Goal: Task Accomplishment & Management: Use online tool/utility

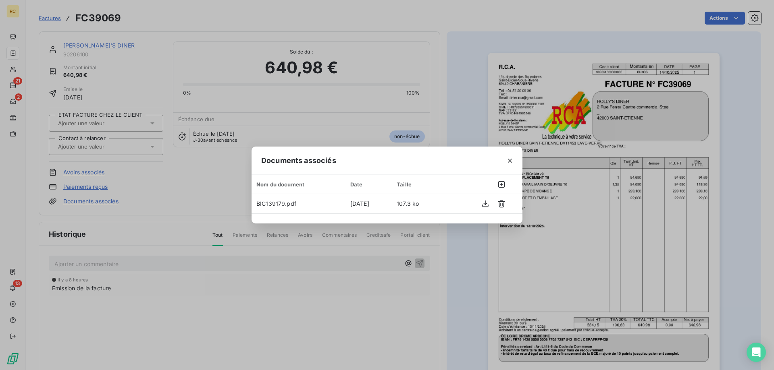
click at [467, 81] on div "Documents associés Nom du document Date Taille BIC139179.pdf [DATE] 107.3 ko" at bounding box center [387, 185] width 774 height 370
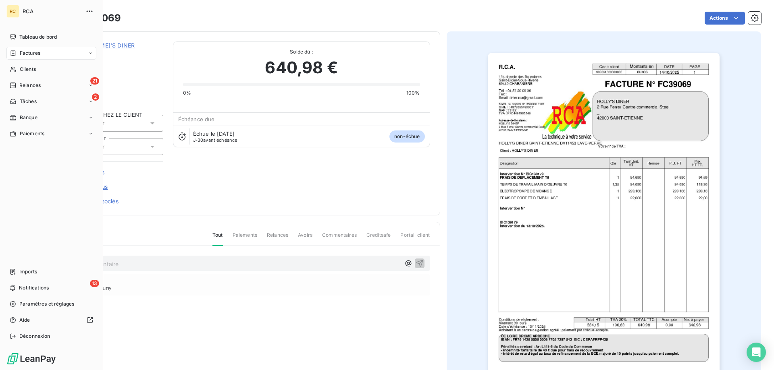
click at [33, 55] on span "Factures" at bounding box center [30, 53] width 21 height 7
click at [42, 71] on div "Factures" at bounding box center [56, 69] width 80 height 13
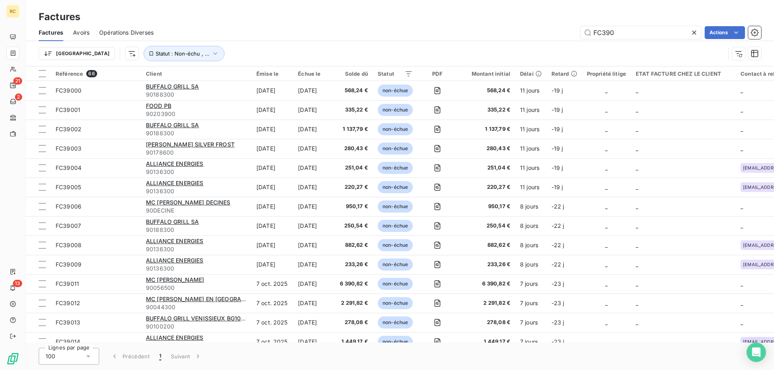
type input "FC3906"
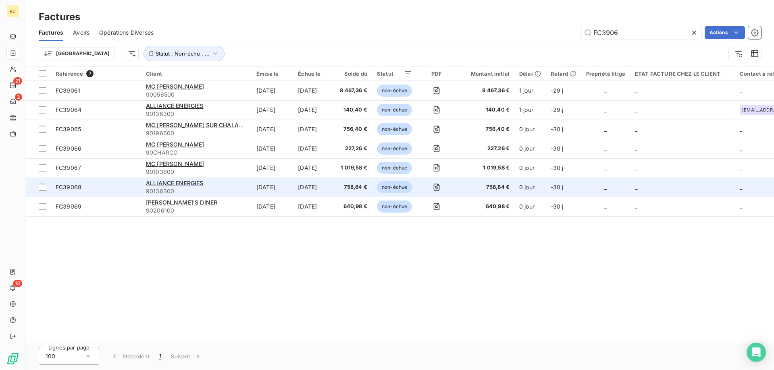
click at [67, 184] on span "FC39068" at bounding box center [69, 187] width 26 height 7
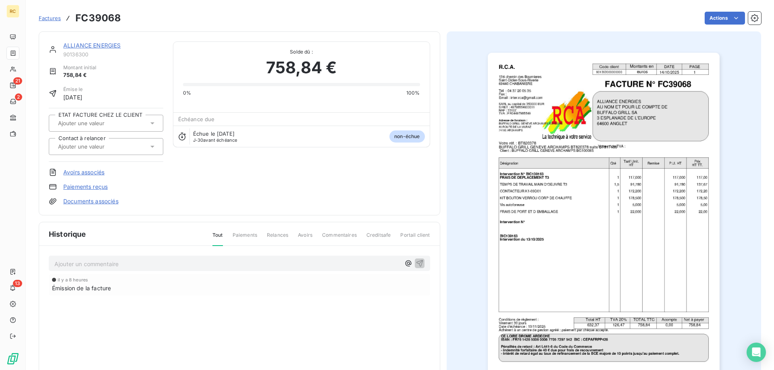
click at [252, 296] on div "il y a 8 heures Émission de la facture" at bounding box center [239, 302] width 381 height 54
click at [146, 146] on div at bounding box center [102, 147] width 93 height 10
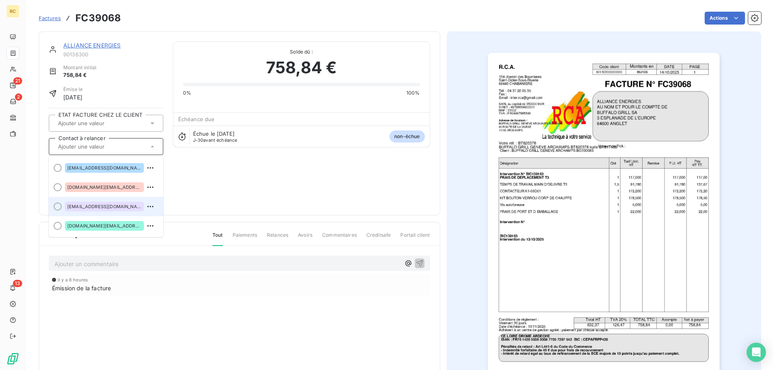
click at [104, 207] on span "[EMAIL_ADDRESS][DOMAIN_NAME]" at bounding box center [104, 206] width 74 height 5
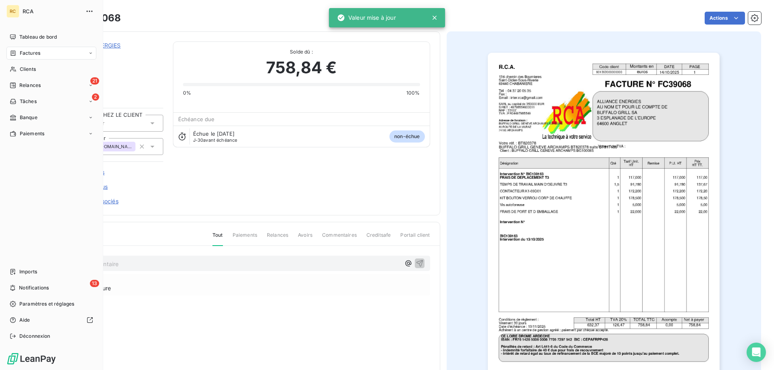
click at [31, 52] on span "Factures" at bounding box center [30, 53] width 21 height 7
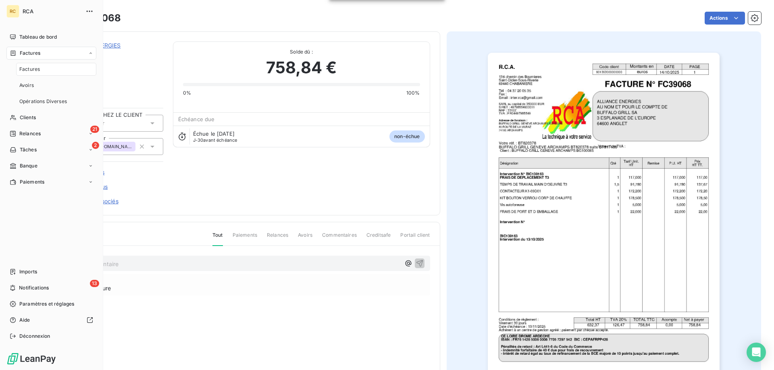
click at [34, 67] on span "Factures" at bounding box center [29, 69] width 21 height 7
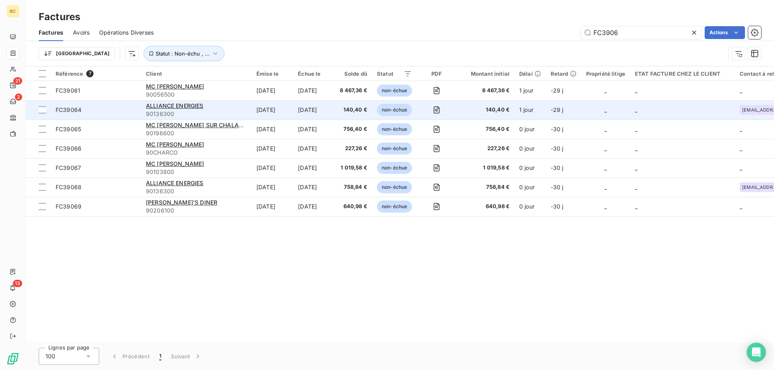
click at [66, 110] on span "FC39064" at bounding box center [69, 109] width 26 height 7
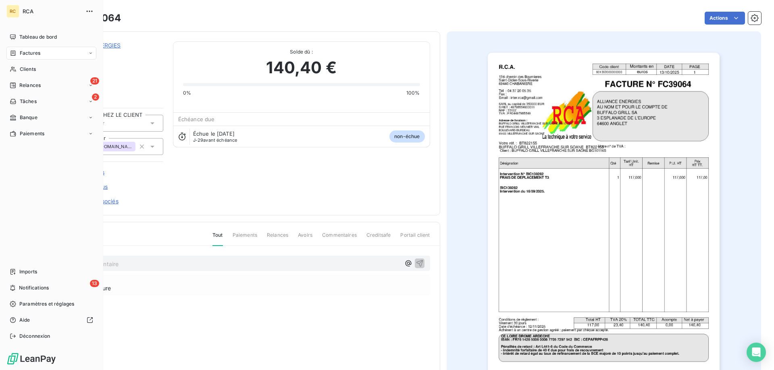
click at [15, 52] on icon at bounding box center [13, 52] width 5 height 5
click at [37, 71] on span "Factures" at bounding box center [29, 69] width 21 height 7
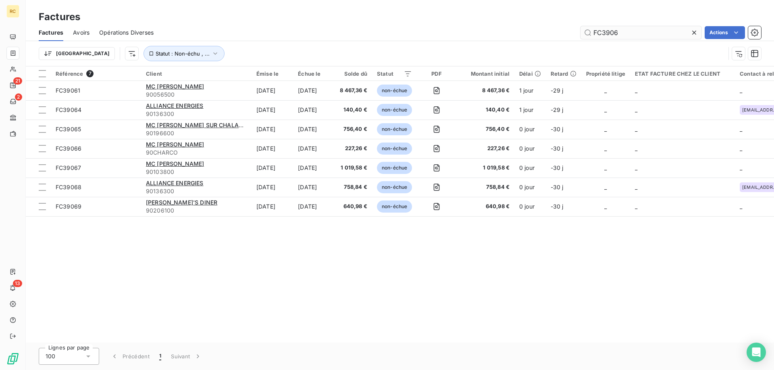
drag, startPoint x: 620, startPoint y: 32, endPoint x: 610, endPoint y: 29, distance: 10.4
click at [610, 29] on input "FC3906" at bounding box center [641, 32] width 121 height 13
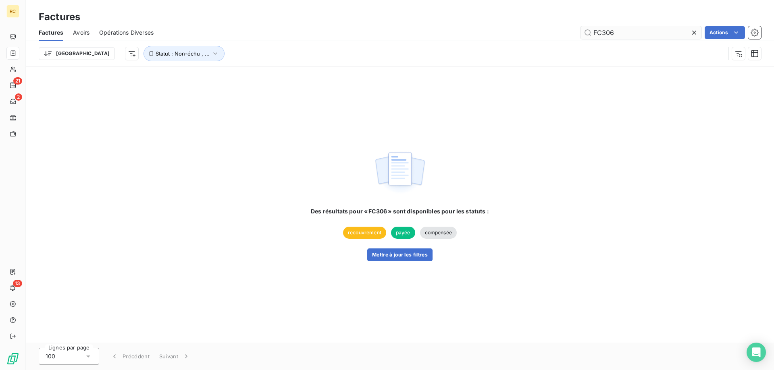
click at [622, 30] on input "FC306" at bounding box center [641, 32] width 121 height 13
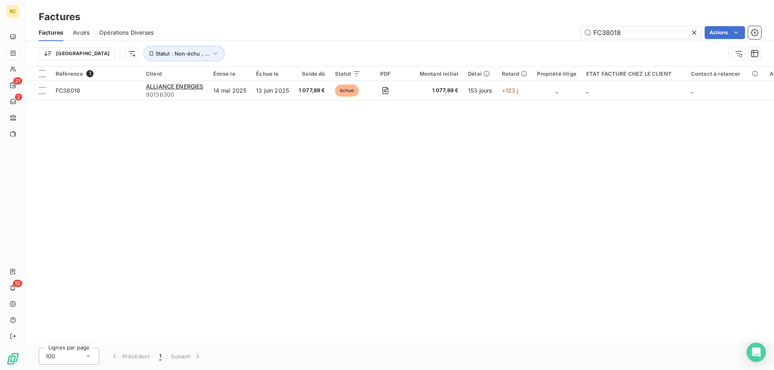
type input "FC38018"
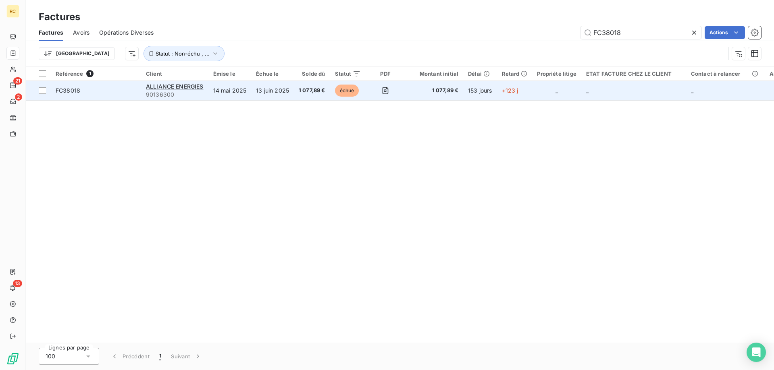
click at [69, 87] on span "FC38018" at bounding box center [68, 90] width 25 height 7
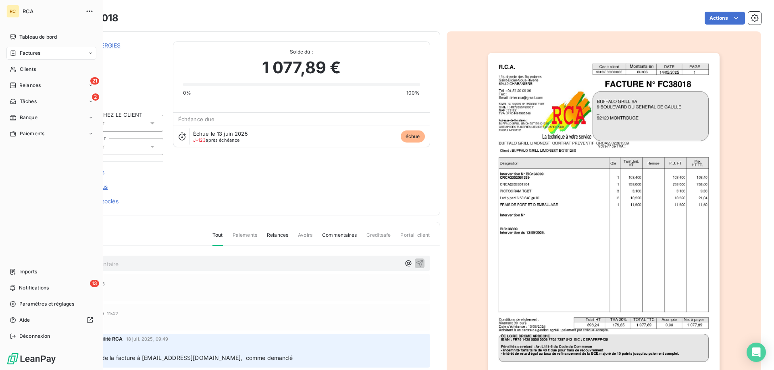
click at [38, 52] on span "Factures" at bounding box center [30, 53] width 21 height 7
click at [23, 51] on span "Factures" at bounding box center [30, 53] width 21 height 7
click at [34, 71] on span "Factures" at bounding box center [29, 69] width 21 height 7
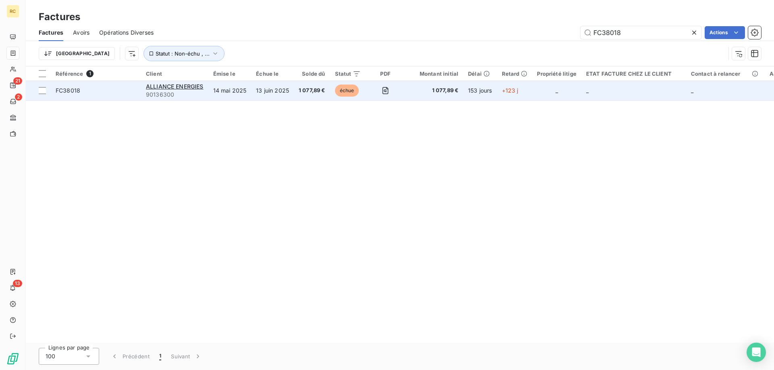
click at [88, 90] on span "FC38018" at bounding box center [96, 91] width 81 height 8
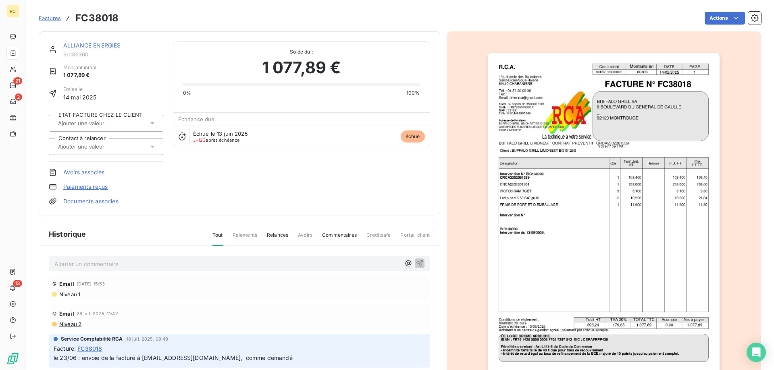
click at [148, 150] on icon at bounding box center [152, 147] width 8 height 8
click at [208, 173] on div "ALLIANCE ENERGIES 90136300 Montant initial 1 077,89 € Émise le 14 mai 2025 ETAT…" at bounding box center [239, 124] width 381 height 164
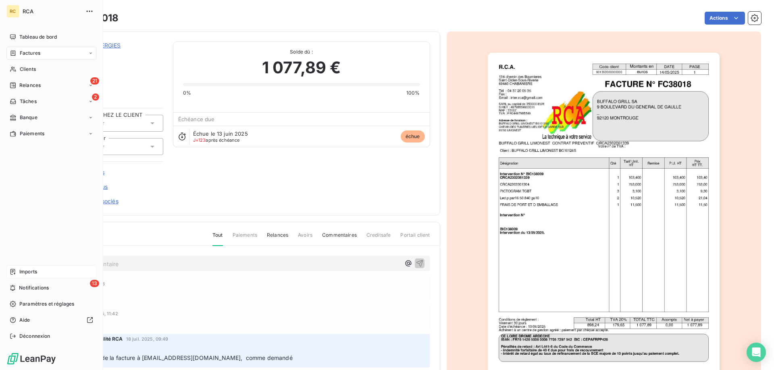
click at [33, 271] on span "Imports" at bounding box center [28, 271] width 18 height 7
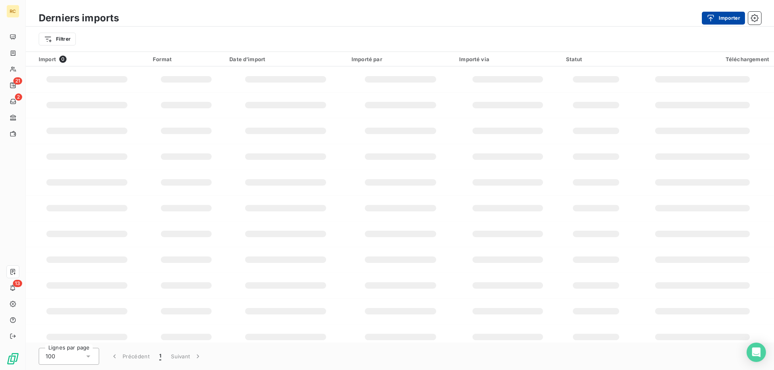
click at [726, 15] on button "Importer" at bounding box center [723, 18] width 43 height 13
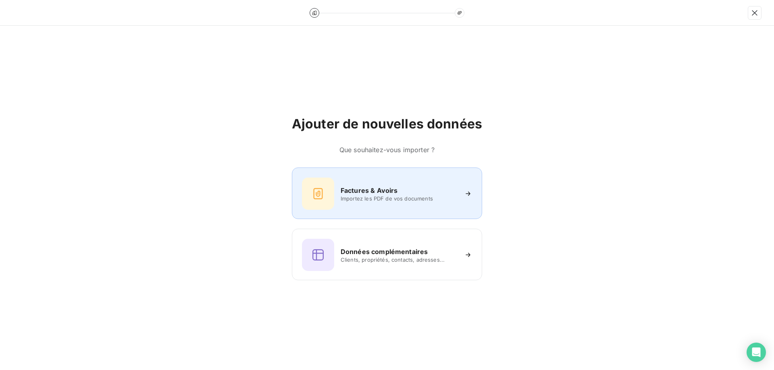
click at [388, 195] on h6 "Factures & Avoirs" at bounding box center [369, 191] width 57 height 10
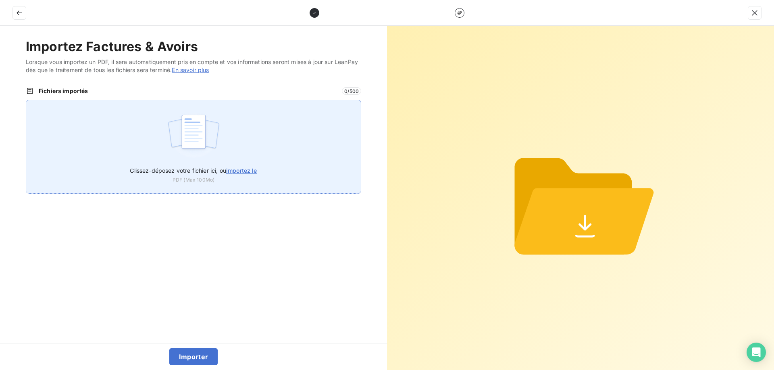
click at [262, 173] on div "Glissez-déposez votre fichier ici, ou importez le PDF (Max 100Mo)" at bounding box center [193, 147] width 335 height 94
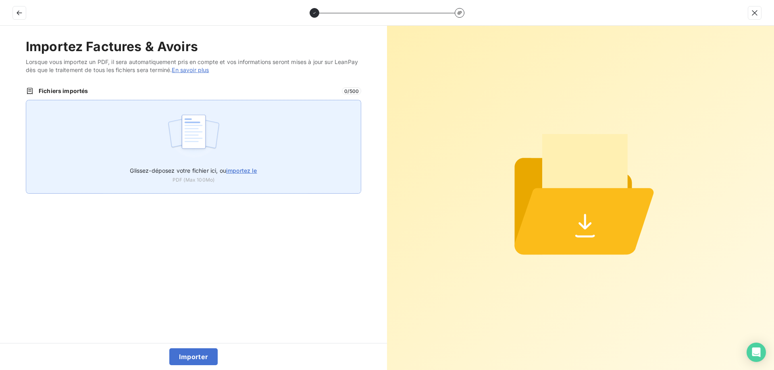
type input "C:\fakepath\FC39071.pdf"
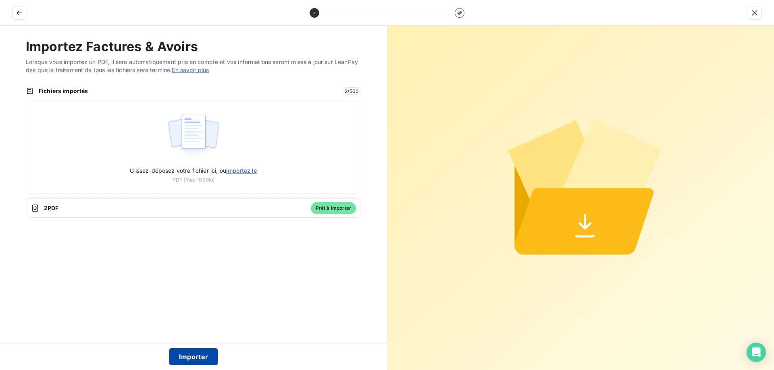
click at [195, 357] on button "Importer" at bounding box center [193, 357] width 49 height 17
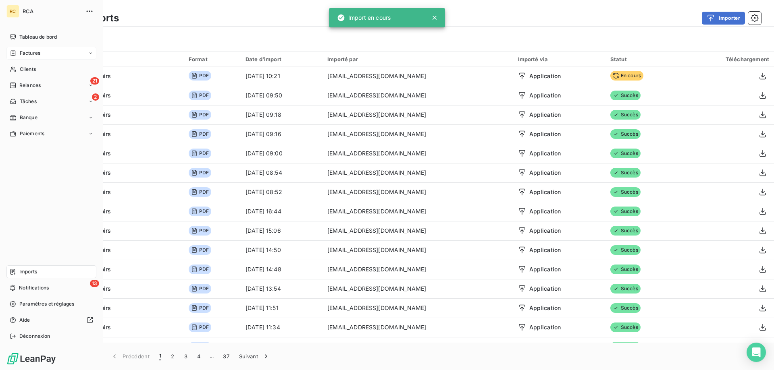
click at [36, 51] on span "Factures" at bounding box center [30, 53] width 21 height 7
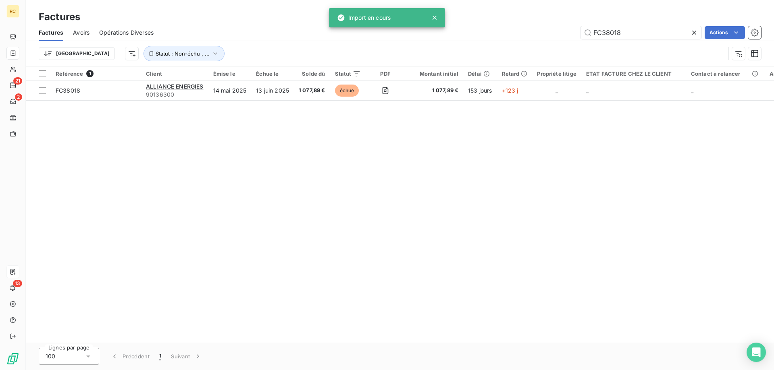
drag, startPoint x: 626, startPoint y: 31, endPoint x: 574, endPoint y: 29, distance: 51.6
click at [574, 29] on div "FC38018 Actions" at bounding box center [462, 32] width 598 height 13
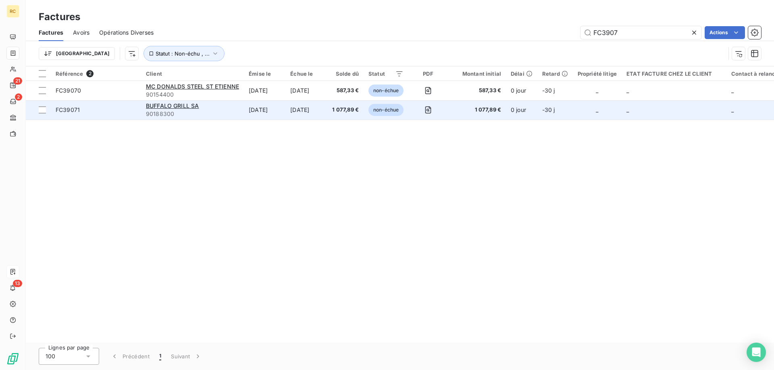
type input "FC3907"
click at [69, 112] on span "FC39071" at bounding box center [68, 109] width 24 height 7
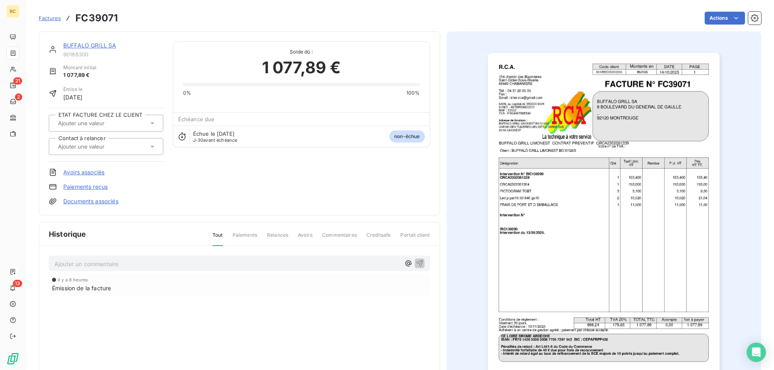
click at [81, 201] on link "Documents associés" at bounding box center [90, 202] width 55 height 8
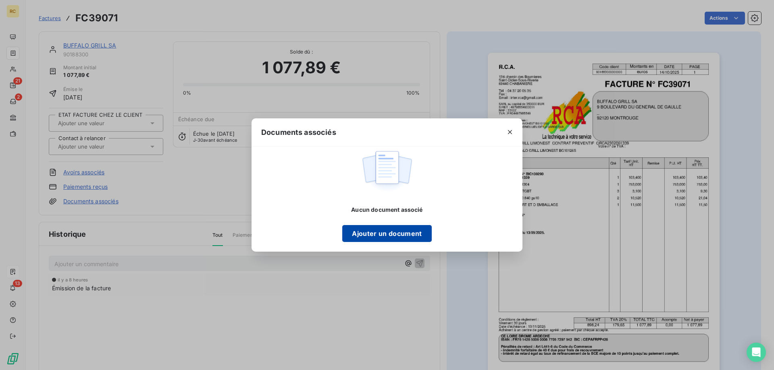
click at [377, 237] on button "Ajouter un document" at bounding box center [386, 233] width 89 height 17
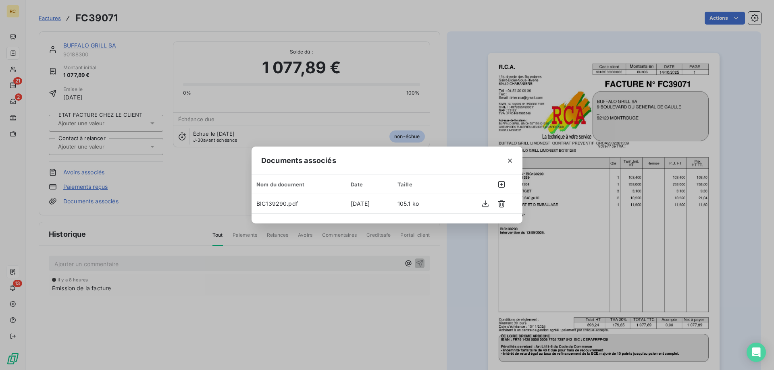
click at [465, 75] on div "Documents associés Nom du document Date Taille BIC139290.pdf [DATE] 105.1 ko" at bounding box center [387, 185] width 774 height 370
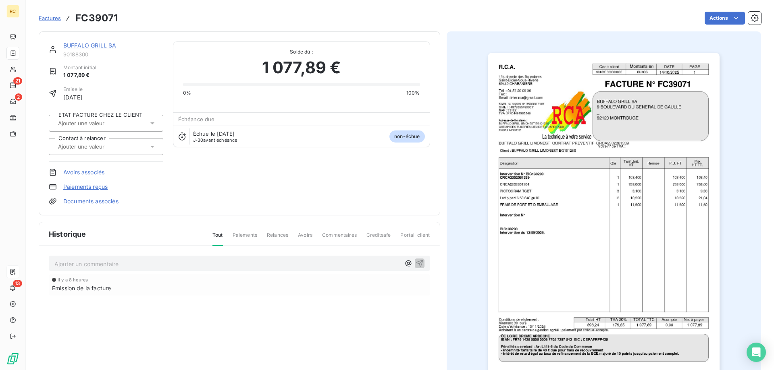
click at [112, 202] on link "Documents associés" at bounding box center [90, 202] width 55 height 8
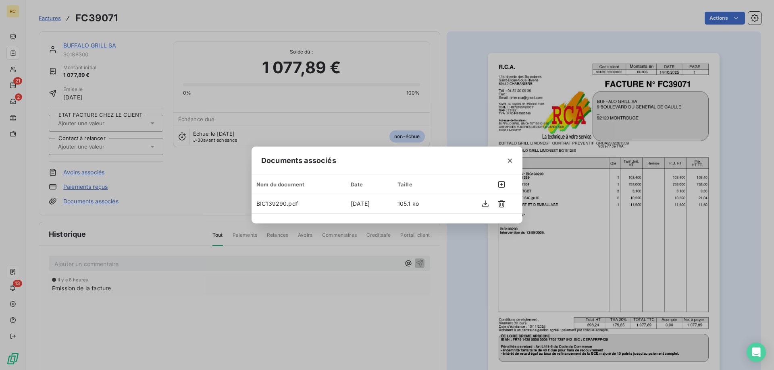
click at [443, 119] on div "Documents associés Nom du document Date Taille BIC139290.pdf [DATE] 105.1 ko" at bounding box center [387, 185] width 774 height 370
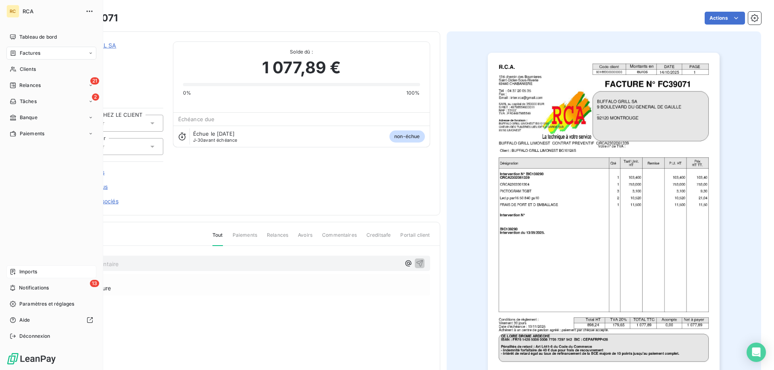
click at [37, 51] on span "Factures" at bounding box center [30, 53] width 21 height 7
click at [32, 86] on span "Avoirs" at bounding box center [26, 85] width 15 height 7
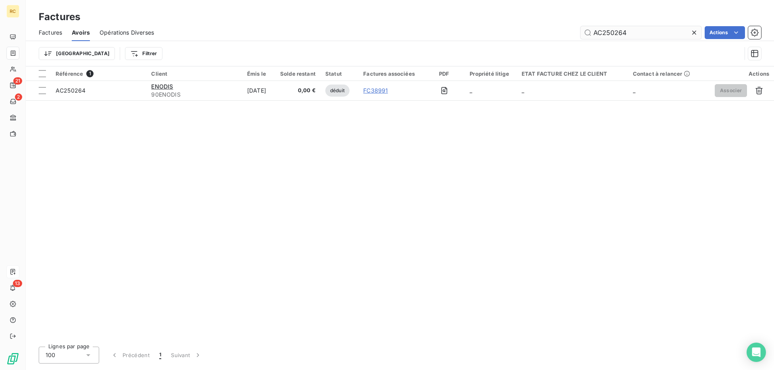
drag, startPoint x: 626, startPoint y: 36, endPoint x: 623, endPoint y: 32, distance: 5.5
click at [623, 32] on input "AC250264" at bounding box center [641, 32] width 121 height 13
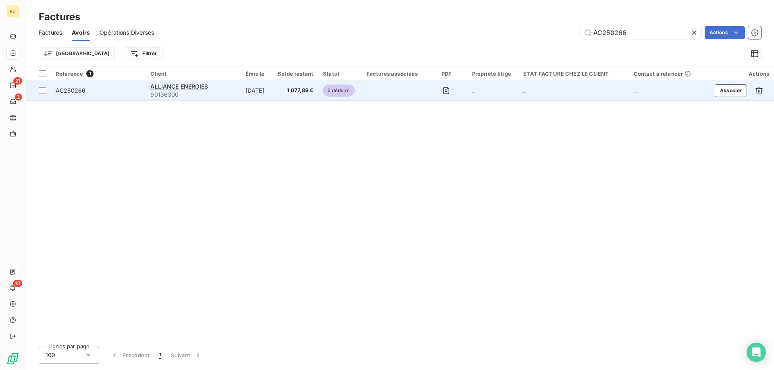
type input "AC250266"
click at [80, 91] on span "AC250266" at bounding box center [71, 90] width 30 height 7
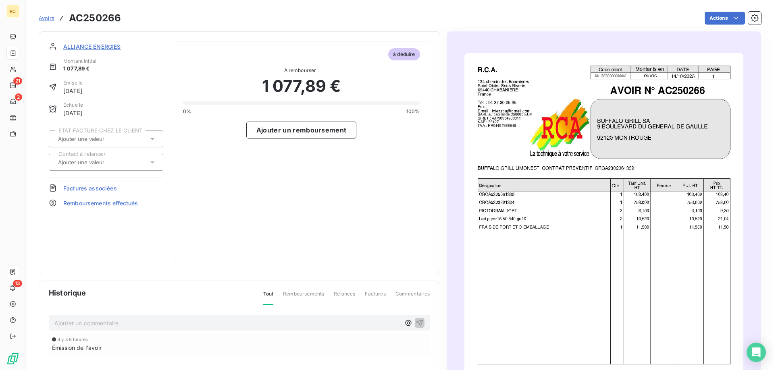
click at [99, 192] on span "Factures associées" at bounding box center [90, 188] width 54 height 8
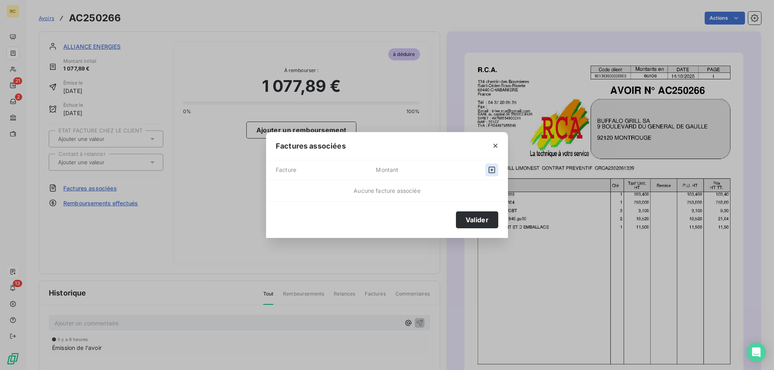
click at [493, 165] on button "button" at bounding box center [491, 170] width 13 height 13
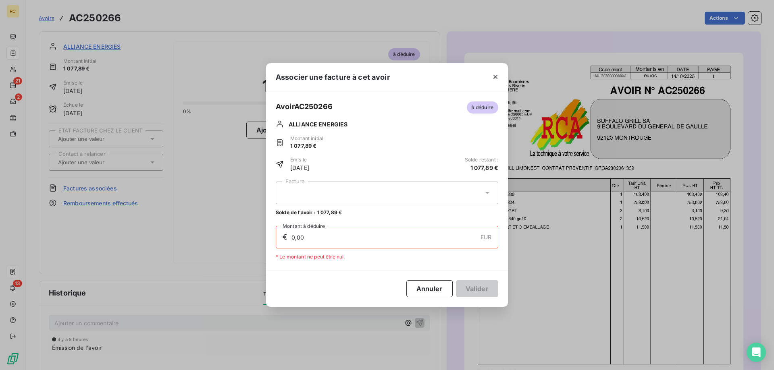
click at [483, 190] on div at bounding box center [387, 193] width 223 height 23
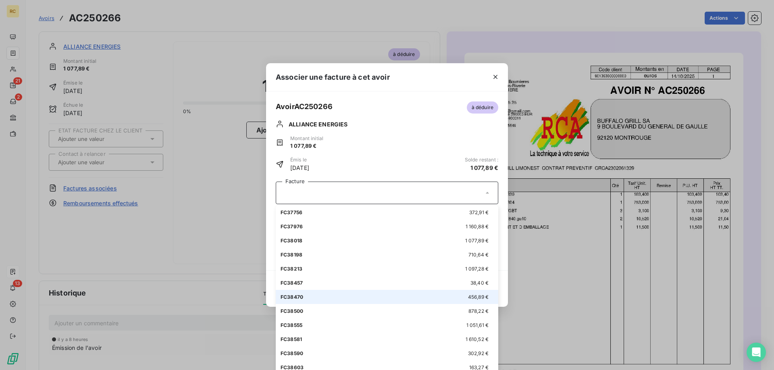
scroll to position [282, 0]
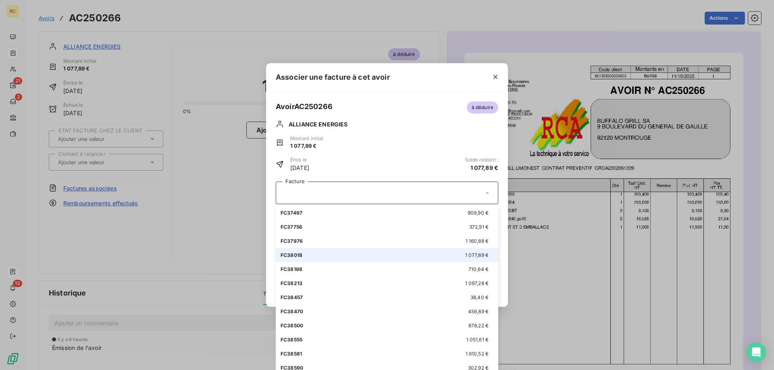
click at [309, 254] on div "FC38018 1 077,89 €" at bounding box center [387, 256] width 213 height 8
type input "1 077,89"
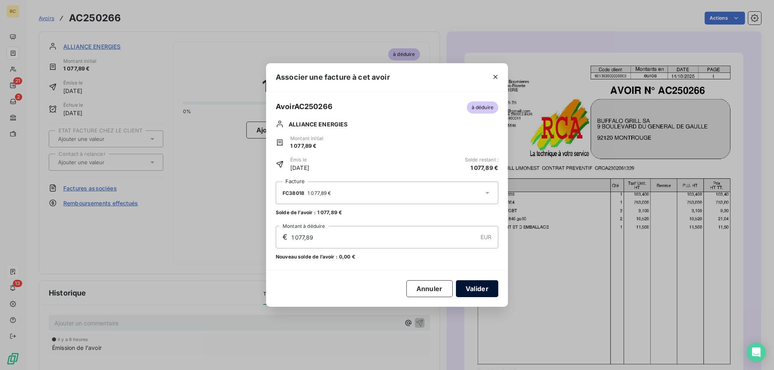
click at [488, 284] on button "Valider" at bounding box center [477, 289] width 42 height 17
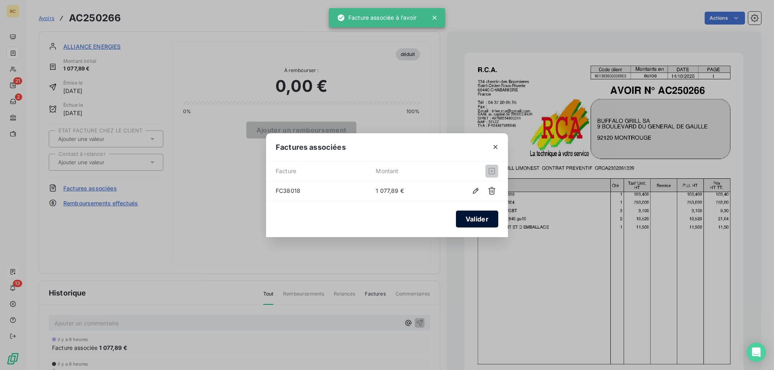
click at [479, 216] on button "Valider" at bounding box center [477, 219] width 42 height 17
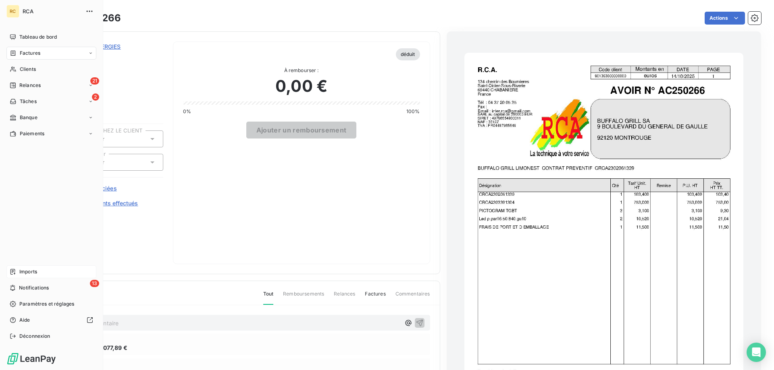
click at [31, 48] on div "Factures" at bounding box center [51, 53] width 90 height 13
click at [16, 48] on div "Factures" at bounding box center [51, 53] width 90 height 13
click at [24, 52] on span "Factures" at bounding box center [30, 53] width 21 height 7
click at [23, 54] on span "Factures" at bounding box center [30, 53] width 21 height 7
click at [34, 52] on span "Factures" at bounding box center [30, 53] width 21 height 7
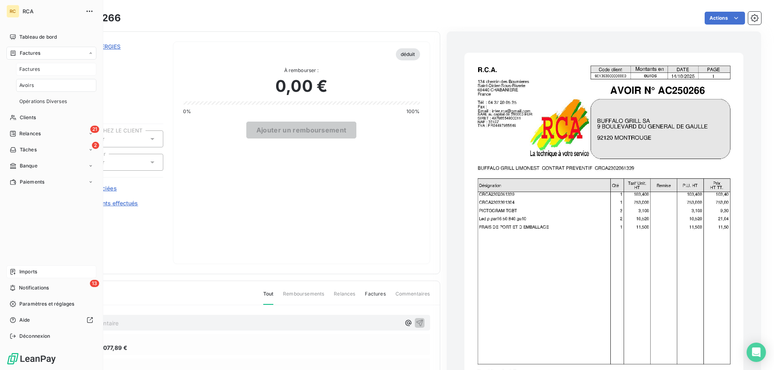
click at [33, 69] on span "Factures" at bounding box center [29, 69] width 21 height 7
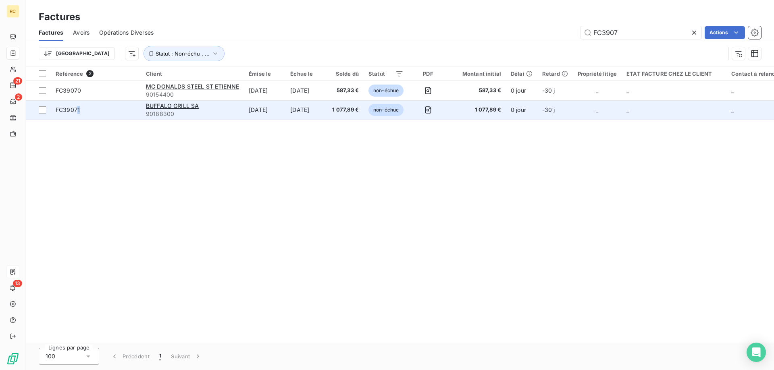
click at [79, 110] on span "FC39071" at bounding box center [68, 109] width 24 height 7
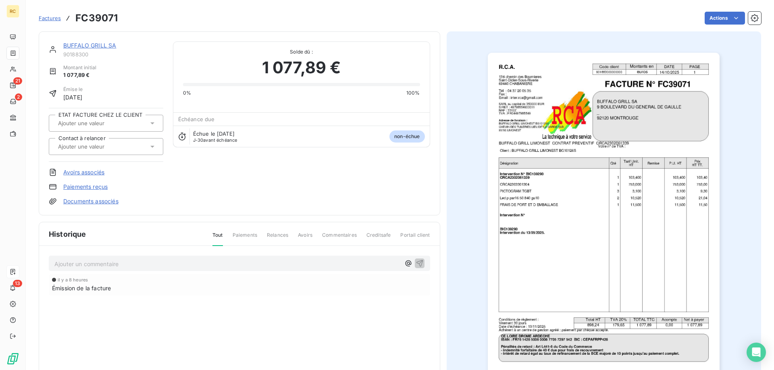
click at [175, 193] on div "BUFFALO GRILL SA 90188300 Montant initial 1 077,89 € Émise le [DATE] ETAT FACTU…" at bounding box center [239, 124] width 381 height 164
